Goal: Register for event/course

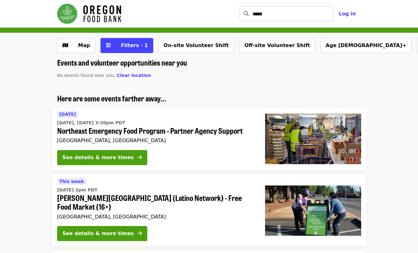
click at [91, 13] on img "Main navigation" at bounding box center [89, 14] width 64 height 20
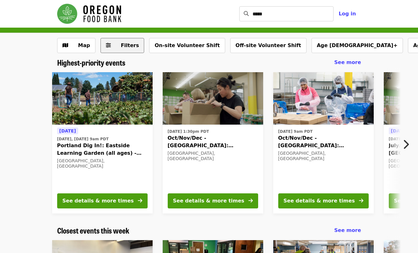
click at [111, 44] on button "Filters" at bounding box center [122, 45] width 44 height 15
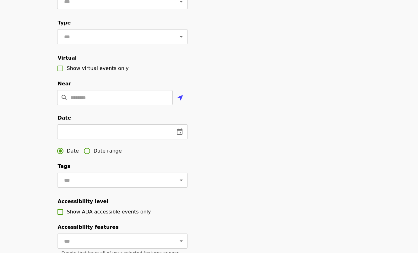
scroll to position [89, 0]
click at [94, 139] on input "text" at bounding box center [113, 131] width 112 height 15
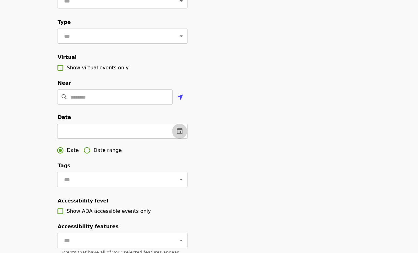
click at [181, 134] on icon "change date" at bounding box center [180, 131] width 6 height 6
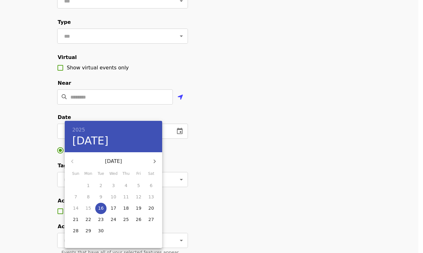
click at [154, 162] on icon "button" at bounding box center [155, 162] width 2 height 4
click at [138, 195] on p "7" at bounding box center [138, 197] width 3 height 6
type input "**********"
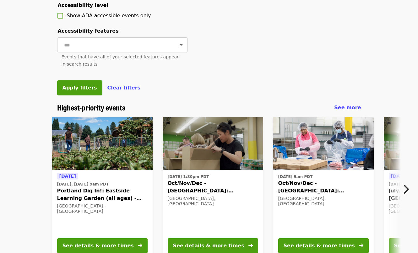
scroll to position [293, 0]
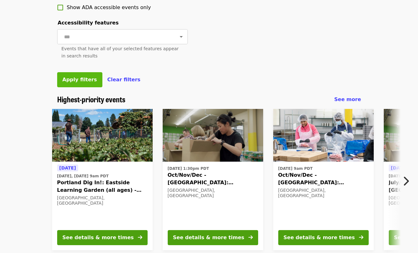
click at [70, 83] on span "Apply filters" at bounding box center [79, 80] width 35 height 6
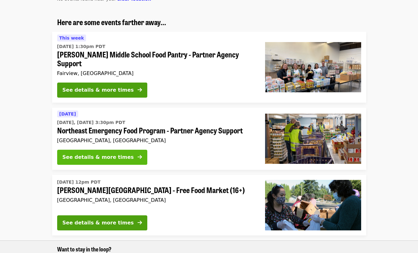
scroll to position [156, 0]
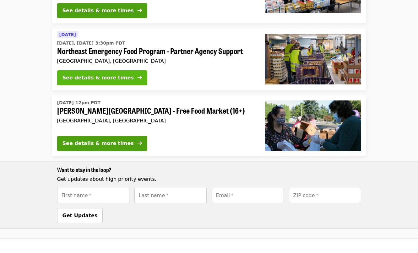
click at [94, 74] on div "See details & more times" at bounding box center [97, 78] width 71 height 8
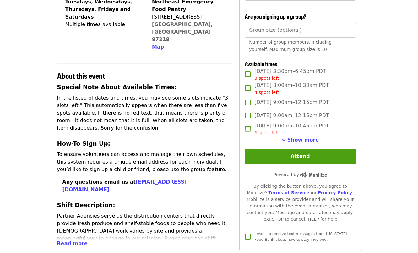
scroll to position [202, 0]
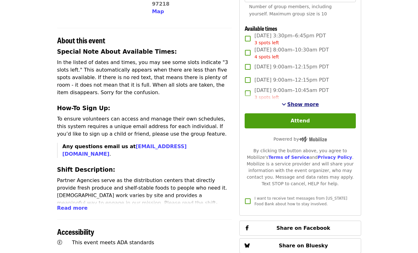
click at [294, 107] on span "Show more" at bounding box center [303, 104] width 32 height 6
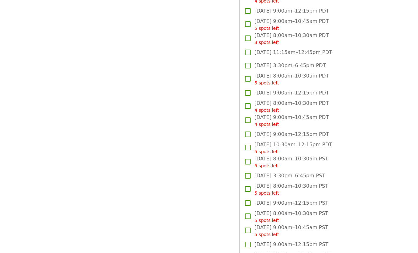
scroll to position [821, 0]
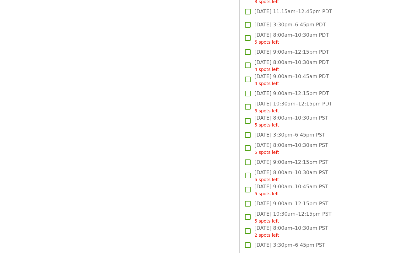
scroll to position [156, 0]
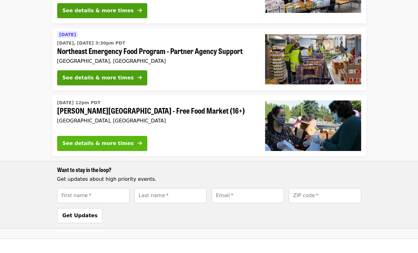
click at [97, 140] on div "See details & more times" at bounding box center [97, 144] width 71 height 8
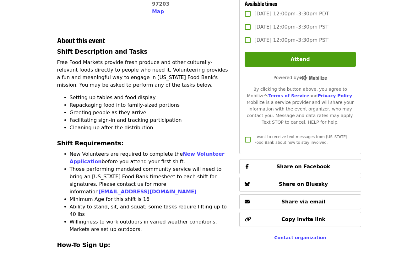
scroll to position [168, 0]
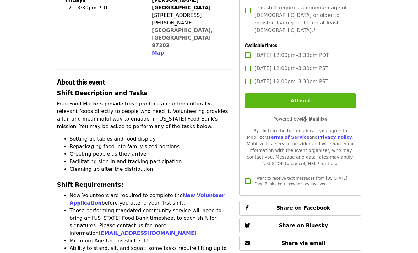
click at [273, 95] on button "Attend" at bounding box center [300, 100] width 111 height 15
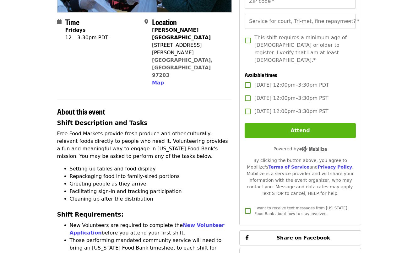
scroll to position [140, 0]
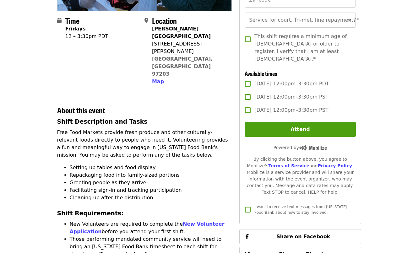
drag, startPoint x: 222, startPoint y: 225, endPoint x: 143, endPoint y: 226, distance: 78.5
click at [143, 235] on li "Those performing mandated community service will need to bring an [US_STATE] Fo…" at bounding box center [151, 250] width 162 height 30
copy link "[EMAIL_ADDRESS][DOMAIN_NAME]"
